Goal: Task Accomplishment & Management: Manage account settings

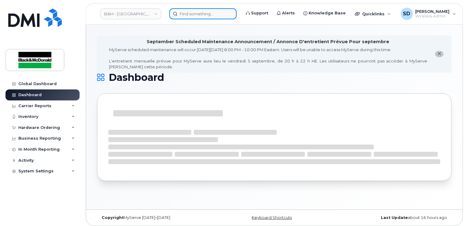
click at [182, 13] on input at bounding box center [202, 13] width 67 height 11
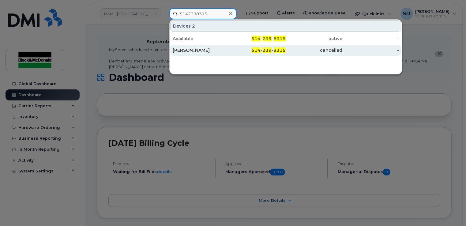
type input "5142398315"
click at [219, 48] on div "[PERSON_NAME]" at bounding box center [201, 50] width 57 height 6
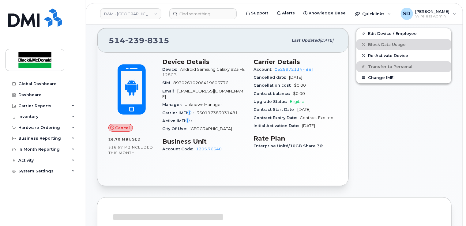
scroll to position [147, 0]
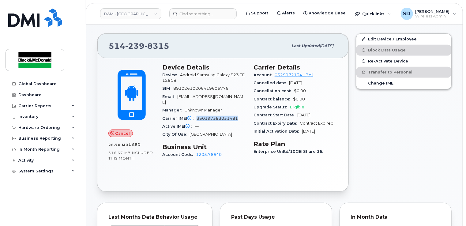
drag, startPoint x: 197, startPoint y: 107, endPoint x: 238, endPoint y: 108, distance: 41.6
click at [238, 114] on div "Carrier IMEI Carrier IMEI is reported during the last billing cycle or change o…" at bounding box center [204, 118] width 84 height 8
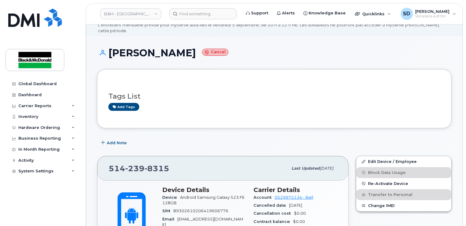
scroll to position [0, 0]
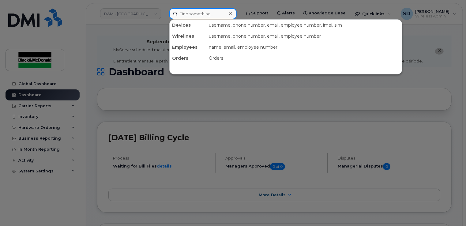
click at [189, 17] on input at bounding box center [202, 13] width 67 height 11
click at [186, 16] on input at bounding box center [202, 13] width 67 height 11
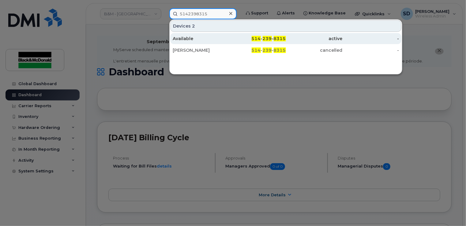
type input "5142398315"
click at [202, 37] on div "Available" at bounding box center [201, 38] width 57 height 6
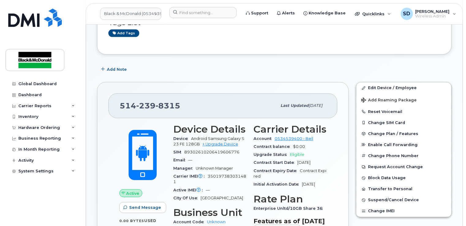
scroll to position [122, 0]
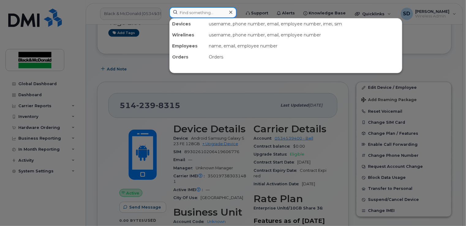
click at [195, 10] on input at bounding box center [202, 12] width 67 height 11
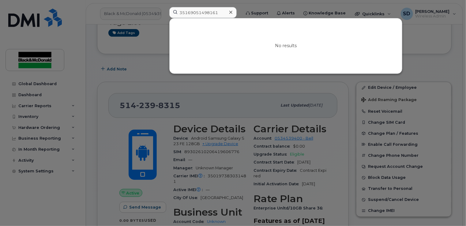
click at [140, 64] on div at bounding box center [233, 113] width 466 height 226
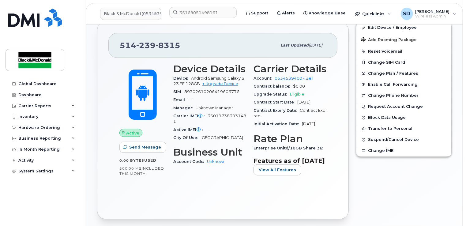
scroll to position [184, 0]
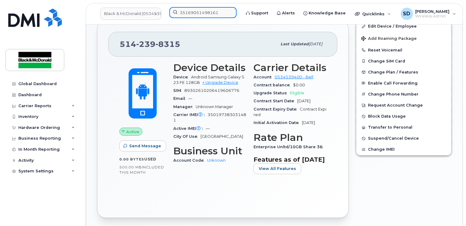
click at [189, 8] on input "35169051498161" at bounding box center [202, 12] width 67 height 11
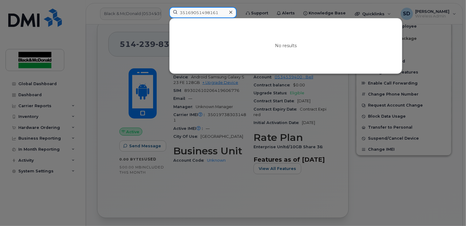
drag, startPoint x: 223, startPoint y: 11, endPoint x: 142, endPoint y: 11, distance: 81.1
click at [164, 11] on div "35169051498161 No results" at bounding box center [202, 13] width 77 height 13
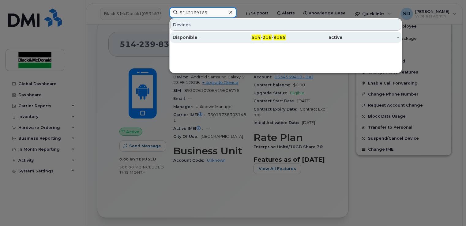
type input "5142169165"
click at [272, 39] on span "216" at bounding box center [267, 38] width 9 height 6
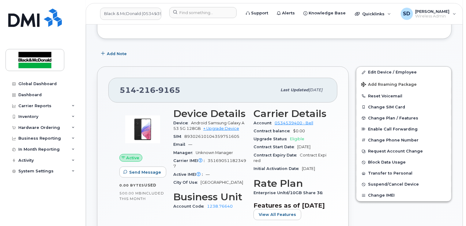
scroll to position [153, 0]
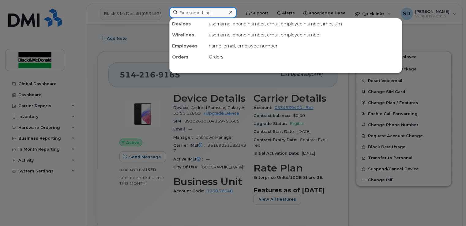
click at [184, 13] on input at bounding box center [202, 12] width 67 height 11
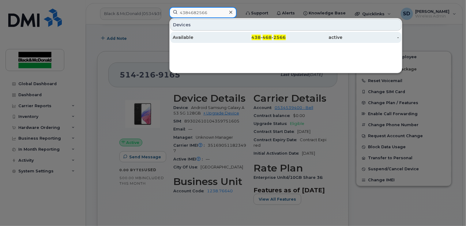
type input "4384682566"
click at [274, 35] on div "438 - 468 - 2566" at bounding box center [257, 37] width 57 height 6
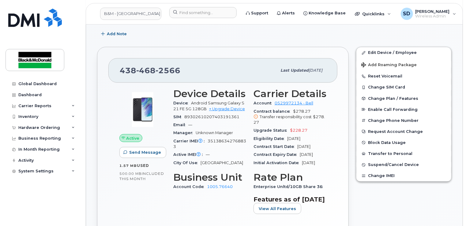
scroll to position [153, 0]
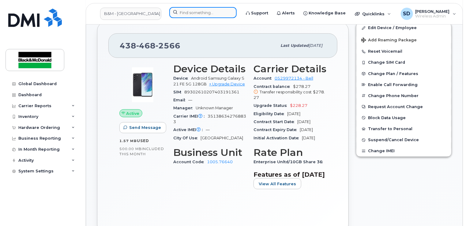
click at [192, 13] on input at bounding box center [202, 12] width 67 height 11
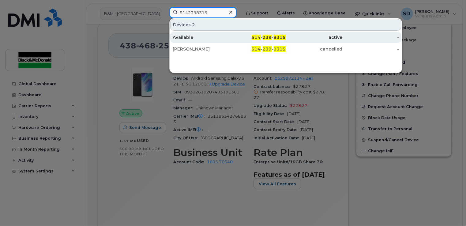
type input "5142398315"
click at [188, 35] on div "Available" at bounding box center [201, 37] width 57 height 6
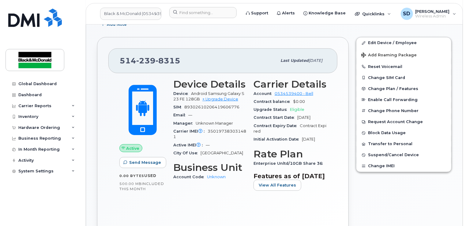
scroll to position [184, 0]
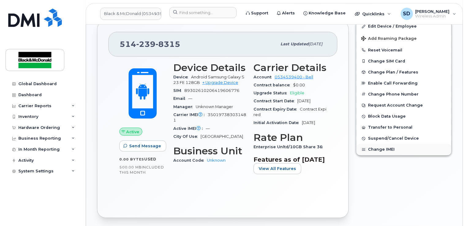
click at [388, 144] on button "Change IMEI" at bounding box center [403, 149] width 95 height 11
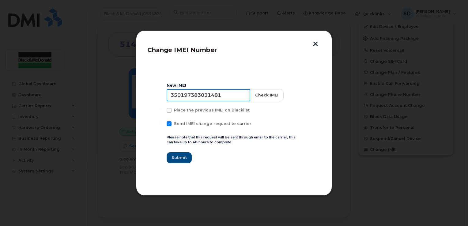
drag, startPoint x: 228, startPoint y: 94, endPoint x: 132, endPoint y: 93, distance: 96.4
click at [132, 93] on div "Change IMEI Number New IMEI 350197383031481 Check IMEI Place the previous IMEI …" at bounding box center [234, 113] width 468 height 226
click at [205, 95] on input "35169051498161" at bounding box center [208, 95] width 84 height 12
type input "351690514918161"
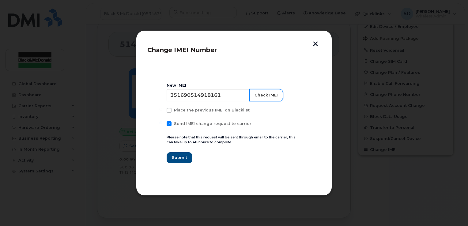
click at [260, 96] on button "Check IMEI" at bounding box center [266, 95] width 34 height 12
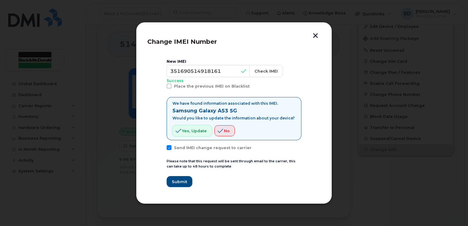
click at [189, 130] on span "Yes, update" at bounding box center [194, 131] width 25 height 6
click at [177, 181] on span "Submit" at bounding box center [178, 182] width 15 height 6
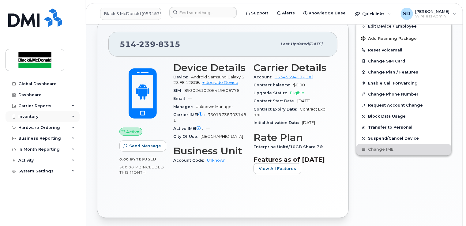
click at [24, 112] on div "Inventory" at bounding box center [43, 116] width 74 height 11
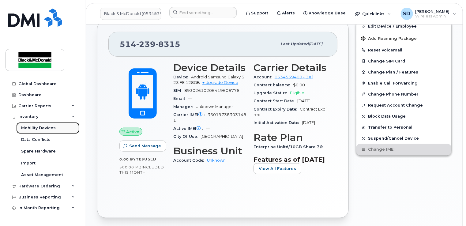
click at [30, 128] on div "Mobility Devices" at bounding box center [38, 128] width 35 height 6
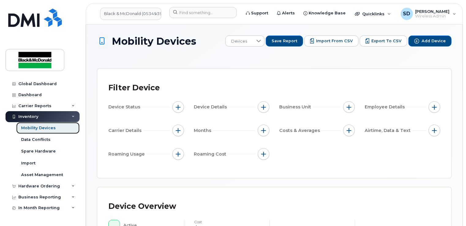
click at [34, 127] on div "Mobility Devices" at bounding box center [38, 128] width 35 height 6
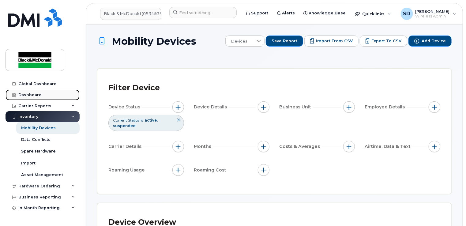
click at [38, 94] on div "Dashboard" at bounding box center [29, 94] width 23 height 5
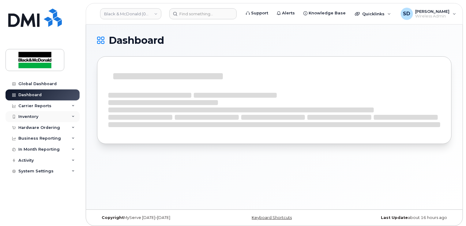
click at [28, 116] on div "Inventory" at bounding box center [28, 116] width 20 height 5
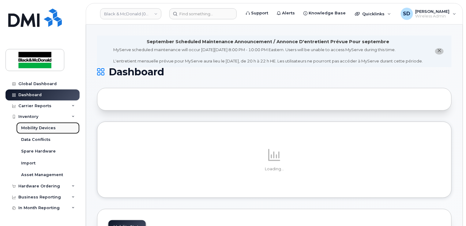
click at [28, 126] on div "Mobility Devices" at bounding box center [38, 128] width 35 height 6
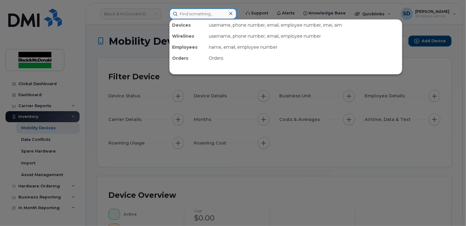
click at [190, 13] on input at bounding box center [202, 13] width 67 height 11
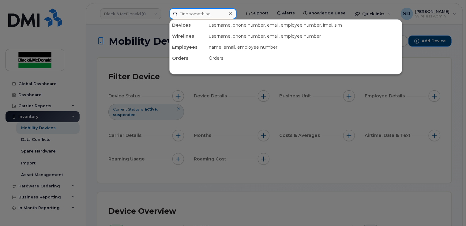
click at [185, 13] on input at bounding box center [202, 13] width 67 height 11
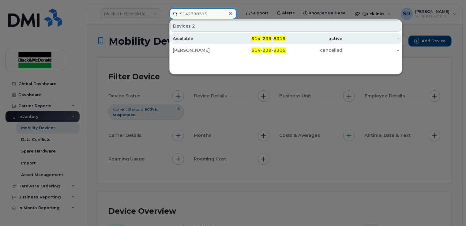
type input "5142398315"
click at [183, 39] on div "Available" at bounding box center [201, 38] width 57 height 6
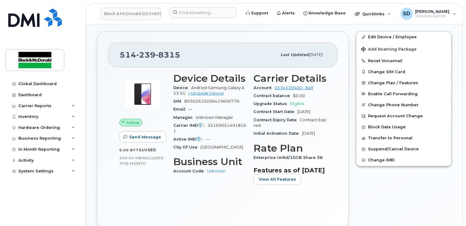
scroll to position [184, 0]
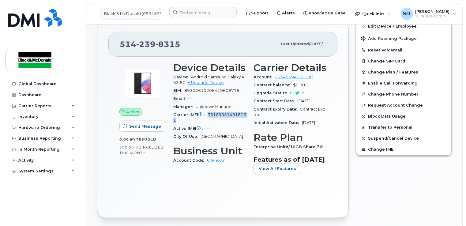
drag, startPoint x: 208, startPoint y: 106, endPoint x: 236, endPoint y: 114, distance: 29.2
click at [236, 114] on div "Carrier IMEI Carrier IMEI is reported during the last billing cycle or change o…" at bounding box center [209, 118] width 73 height 14
drag, startPoint x: 236, startPoint y: 114, endPoint x: 234, endPoint y: 109, distance: 5.7
copy span "351690514918161"
click at [188, 12] on input at bounding box center [202, 12] width 67 height 11
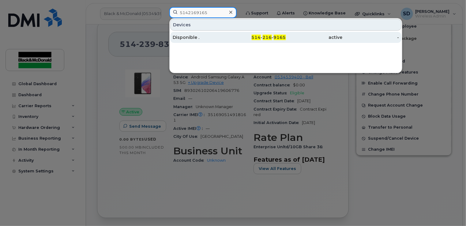
type input "5142169165"
click at [254, 37] on span "514" at bounding box center [256, 38] width 9 height 6
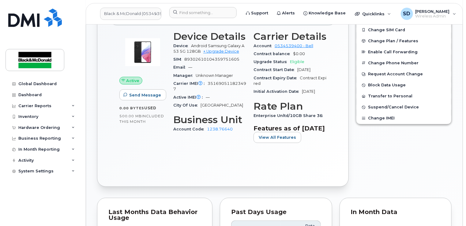
scroll to position [209, 0]
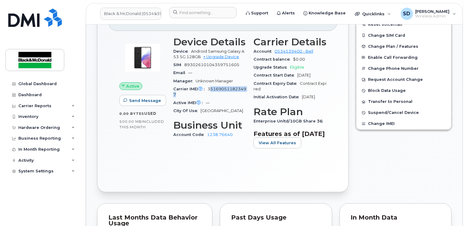
drag, startPoint x: 209, startPoint y: 83, endPoint x: 218, endPoint y: 88, distance: 10.4
click at [218, 88] on div "Carrier IMEI Carrier IMEI is reported during the last billing cycle or change o…" at bounding box center [209, 92] width 73 height 14
drag, startPoint x: 218, startPoint y: 88, endPoint x: 207, endPoint y: 83, distance: 12.3
click at [207, 87] on span "Carrier IMEI Carrier IMEI is reported during the last billing cycle or change o…" at bounding box center [190, 89] width 34 height 5
drag, startPoint x: 207, startPoint y: 83, endPoint x: 221, endPoint y: 91, distance: 15.8
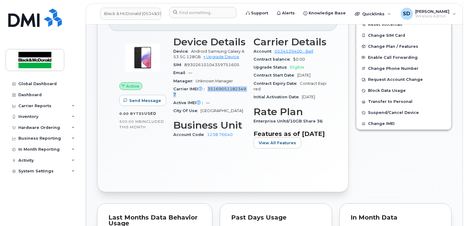
click at [221, 91] on div "Carrier IMEI Carrier IMEI is reported during the last billing cycle or change o…" at bounding box center [209, 92] width 73 height 14
drag, startPoint x: 221, startPoint y: 91, endPoint x: 222, endPoint y: 85, distance: 6.5
copy span "351690511823497"
click at [183, 13] on input at bounding box center [202, 12] width 67 height 11
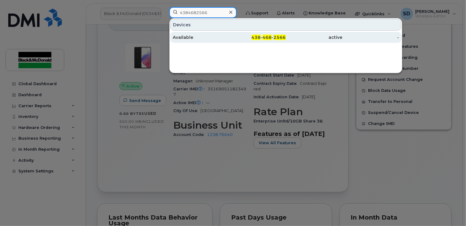
type input "4384682566"
click at [186, 37] on div "Available" at bounding box center [201, 37] width 57 height 6
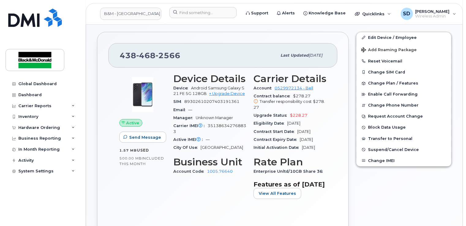
scroll to position [153, 0]
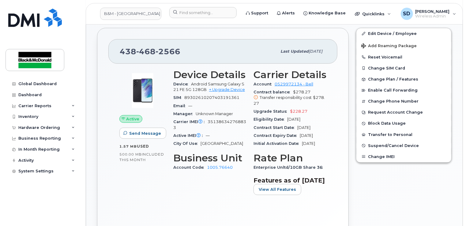
click at [207, 119] on span "Carrier IMEI Carrier IMEI is reported during the last billing cycle or change o…" at bounding box center [190, 121] width 34 height 5
drag, startPoint x: 208, startPoint y: 116, endPoint x: 213, endPoint y: 121, distance: 6.9
click at [213, 121] on div "Carrier IMEI Carrier IMEI is reported during the last billing cycle or change o…" at bounding box center [209, 125] width 73 height 14
drag, startPoint x: 213, startPoint y: 121, endPoint x: 215, endPoint y: 116, distance: 4.7
copy span "351386342768833"
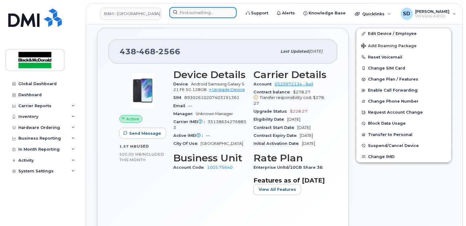
click at [195, 13] on input at bounding box center [202, 12] width 67 height 11
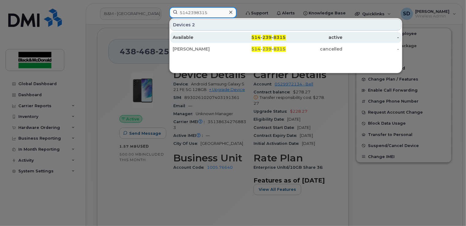
type input "5142398315"
click at [193, 36] on div "Available" at bounding box center [201, 37] width 57 height 6
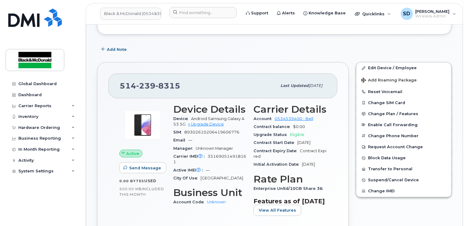
scroll to position [153, 0]
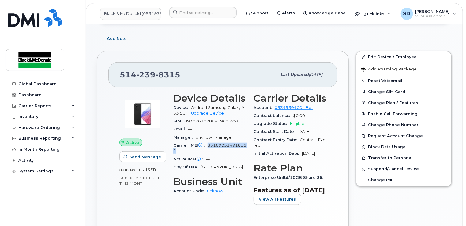
drag, startPoint x: 208, startPoint y: 139, endPoint x: 216, endPoint y: 144, distance: 9.5
click at [216, 144] on div "Carrier IMEI Carrier IMEI is reported during the last billing cycle or change o…" at bounding box center [209, 148] width 73 height 14
drag, startPoint x: 216, startPoint y: 144, endPoint x: 217, endPoint y: 140, distance: 4.4
copy span "351690514918161"
